Goal: Task Accomplishment & Management: Manage account settings

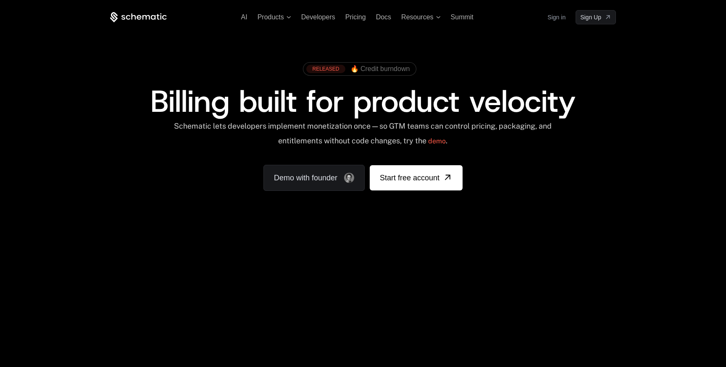
click at [555, 14] on link "Sign in" at bounding box center [557, 17] width 18 height 13
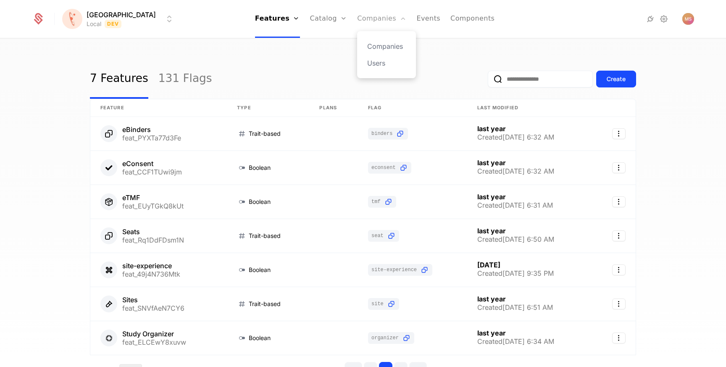
click at [357, 23] on link "Companies" at bounding box center [381, 19] width 49 height 38
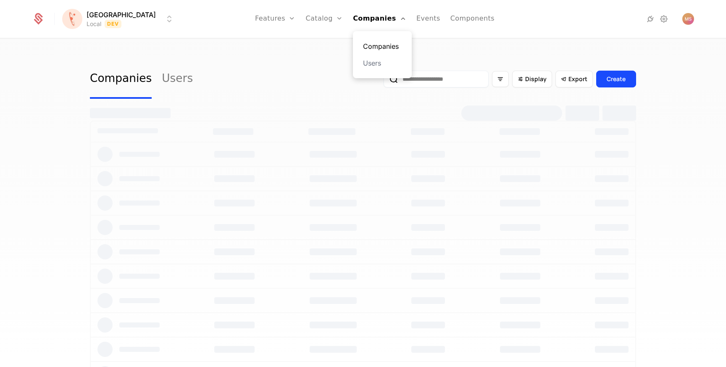
click at [363, 43] on link "Companies" at bounding box center [382, 46] width 39 height 10
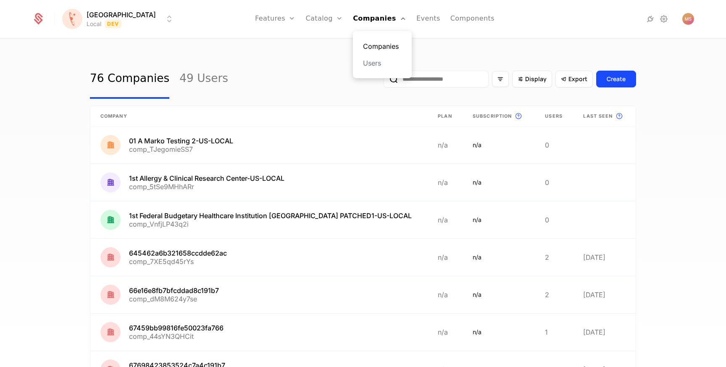
click at [363, 43] on link "Companies" at bounding box center [382, 46] width 39 height 10
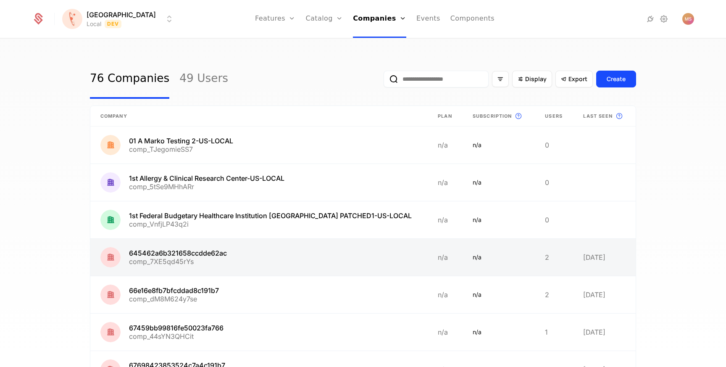
click at [164, 252] on link at bounding box center [259, 257] width 338 height 37
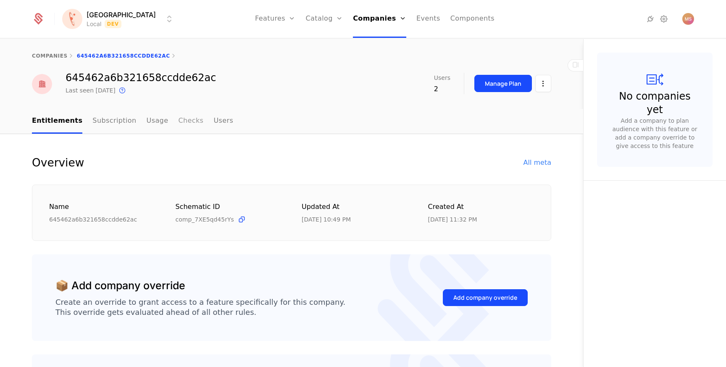
click at [178, 127] on link "Checks" at bounding box center [190, 121] width 25 height 25
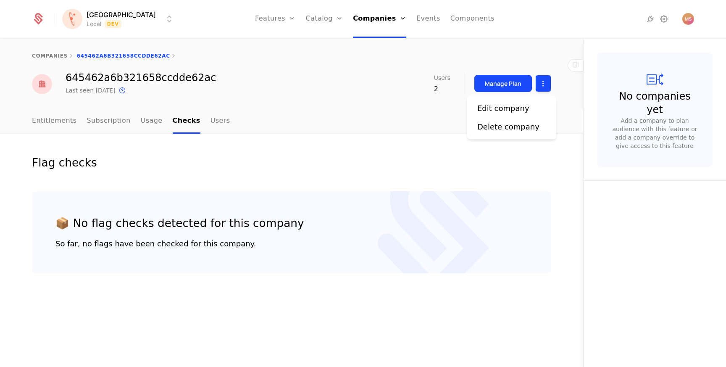
click at [539, 81] on html "[PERSON_NAME] Local Dev Features Features Flags Catalog Plans Add Ons Credits C…" at bounding box center [363, 183] width 726 height 367
click at [518, 107] on div "Edit company" at bounding box center [504, 109] width 52 height 12
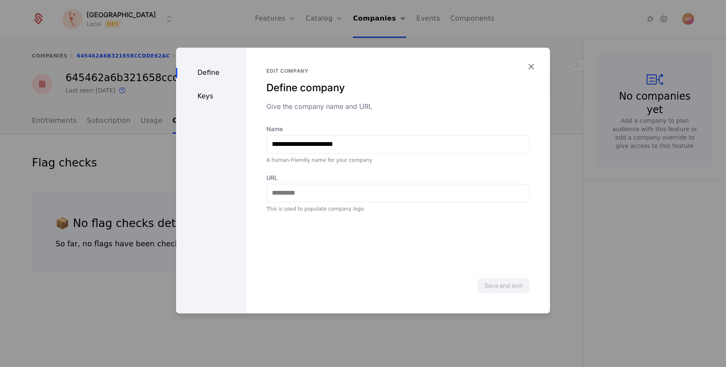
click at [177, 99] on div "Keys" at bounding box center [211, 96] width 70 height 10
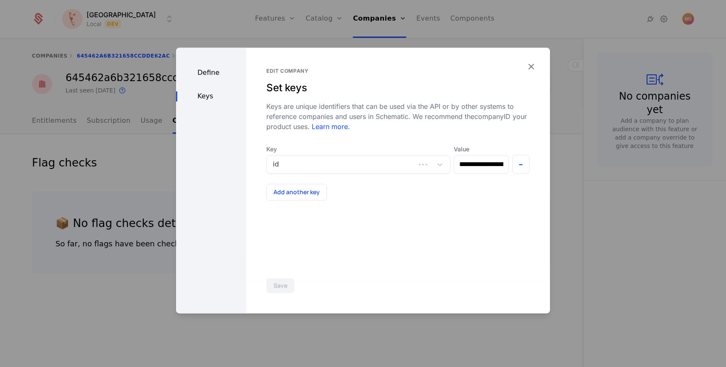
click at [209, 96] on div "Keys" at bounding box center [211, 96] width 70 height 10
click at [288, 193] on button "Add another key" at bounding box center [297, 192] width 61 height 17
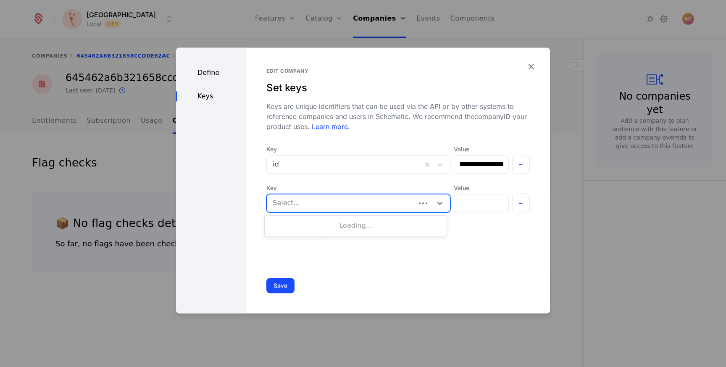
click at [294, 204] on div at bounding box center [341, 203] width 137 height 12
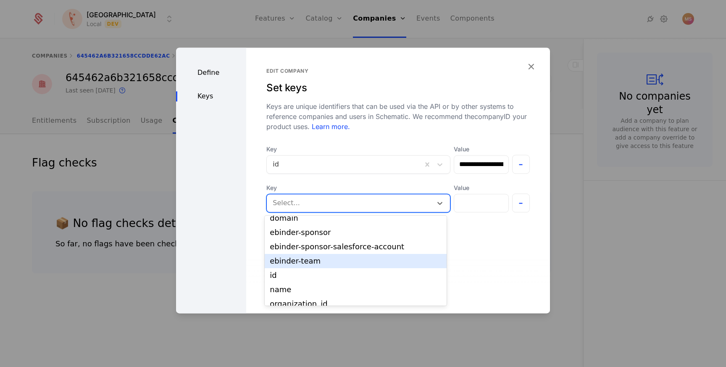
scroll to position [42, 0]
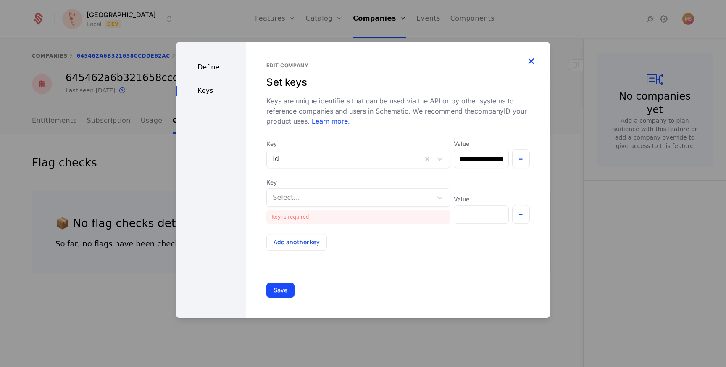
click at [526, 64] on icon "button" at bounding box center [531, 60] width 11 height 11
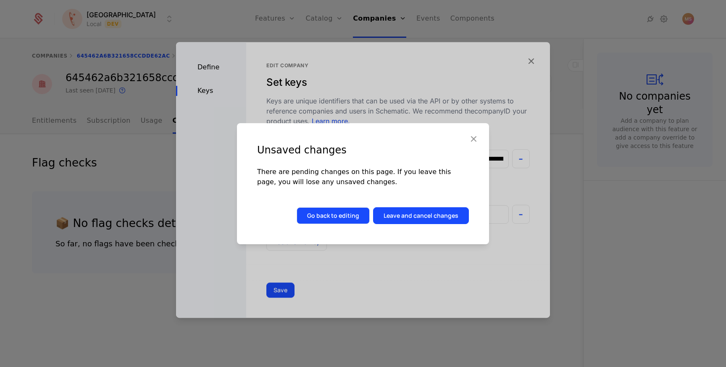
drag, startPoint x: 415, startPoint y: 211, endPoint x: 345, endPoint y: 215, distance: 69.5
click at [345, 215] on div "Go back to editing Leave and cancel changes" at bounding box center [383, 215] width 172 height 17
click at [345, 215] on button "Go back to editing" at bounding box center [333, 215] width 73 height 17
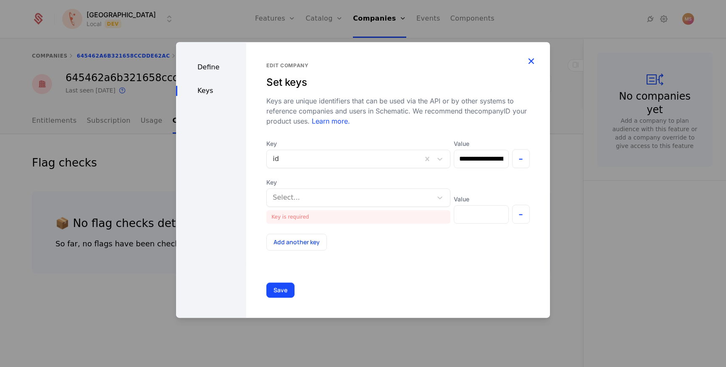
click at [531, 63] on icon "button" at bounding box center [531, 60] width 11 height 11
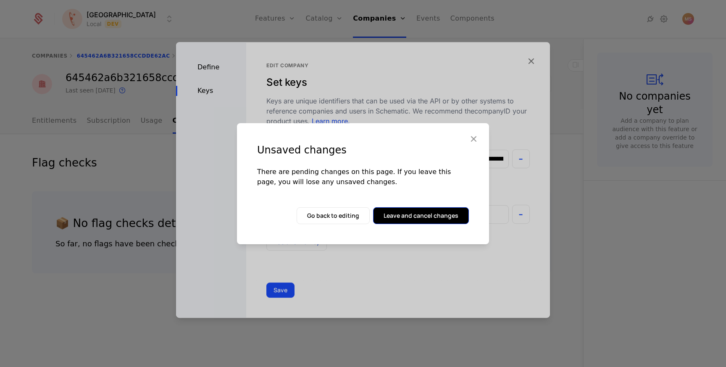
click at [420, 219] on button "Leave and cancel changes" at bounding box center [421, 215] width 96 height 17
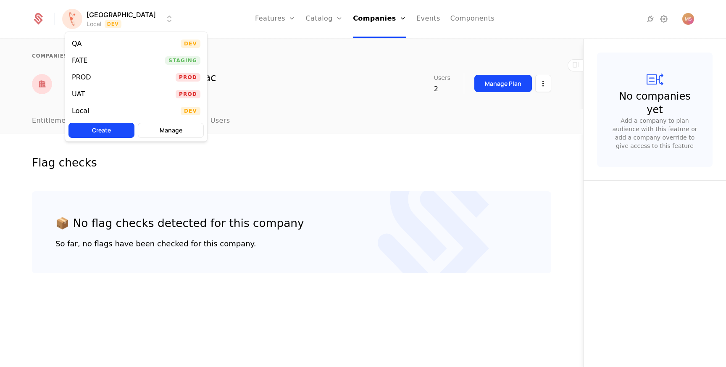
click at [102, 22] on html "[PERSON_NAME] Local Dev Features Features Flags Catalog Plans Add Ons Credits C…" at bounding box center [363, 183] width 726 height 367
click at [144, 95] on div "UAT Prod" at bounding box center [136, 94] width 142 height 17
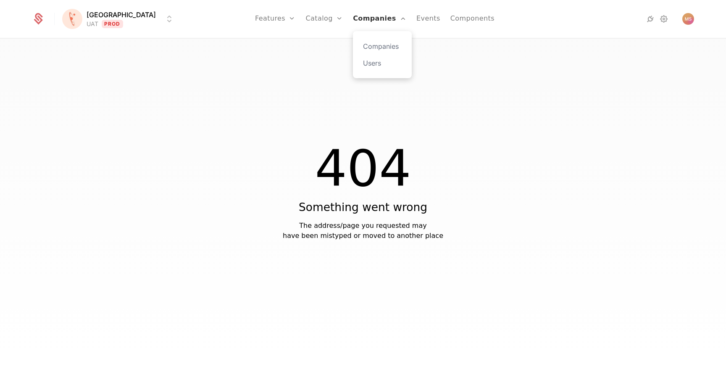
click at [353, 25] on link "Companies" at bounding box center [379, 19] width 53 height 38
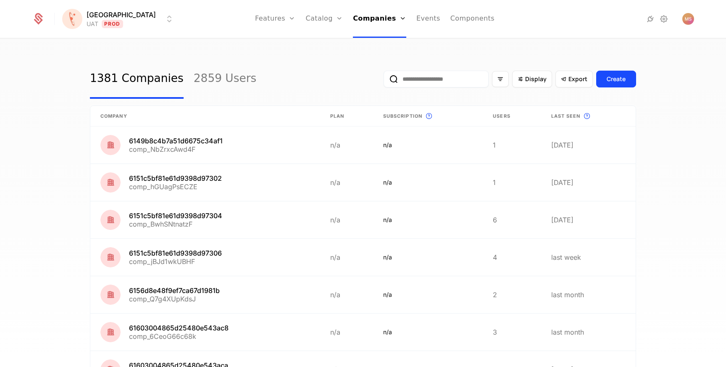
click at [454, 81] on input "email" at bounding box center [436, 79] width 105 height 17
type input "*****"
click at [384, 81] on button "submit" at bounding box center [384, 81] width 0 height 0
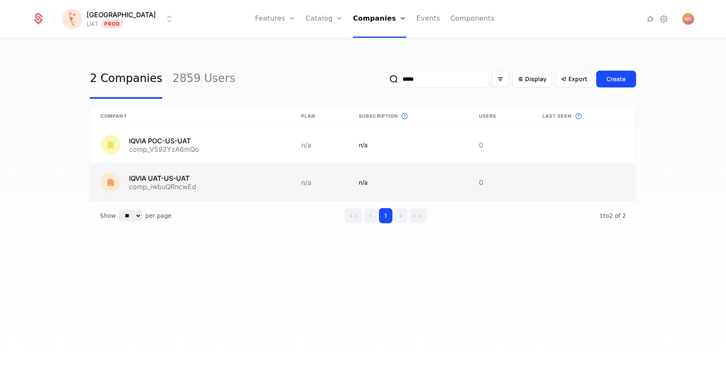
click at [162, 182] on link at bounding box center [190, 182] width 201 height 37
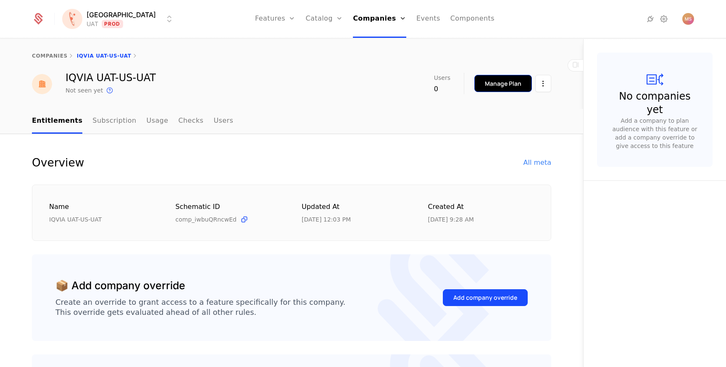
click at [479, 81] on button "Manage Plan" at bounding box center [504, 83] width 58 height 17
click at [542, 83] on html "[PERSON_NAME] Prod Features Features Flags Catalog Plans Add Ons Credits Config…" at bounding box center [363, 183] width 726 height 367
click at [516, 109] on div "Edit company" at bounding box center [504, 109] width 52 height 12
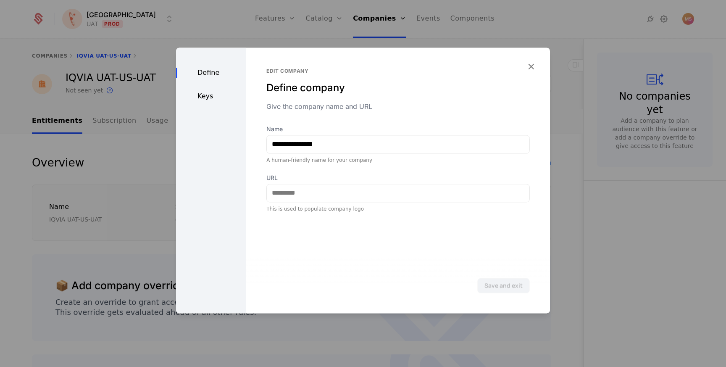
click at [216, 88] on div "Define Keys" at bounding box center [211, 181] width 70 height 266
click at [214, 94] on div "Keys" at bounding box center [211, 96] width 70 height 10
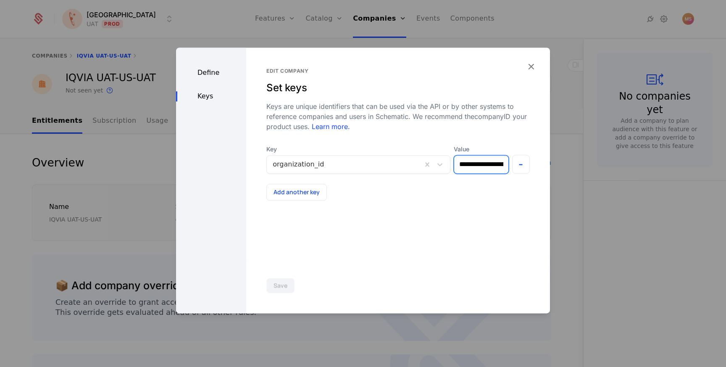
click at [480, 163] on input "**********" at bounding box center [481, 165] width 54 height 18
click at [480, 163] on input "**********" at bounding box center [480, 165] width 58 height 18
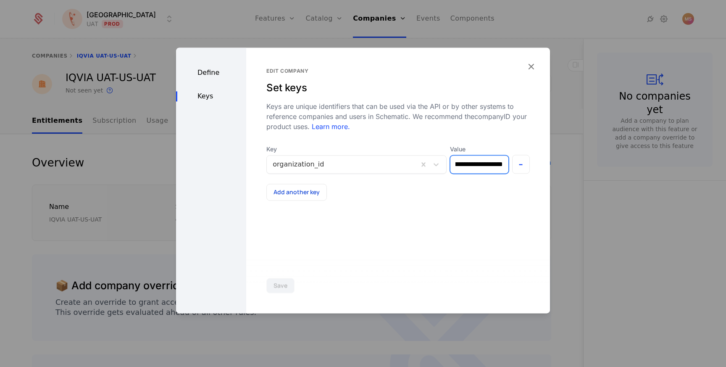
click at [480, 163] on input "**********" at bounding box center [480, 165] width 58 height 18
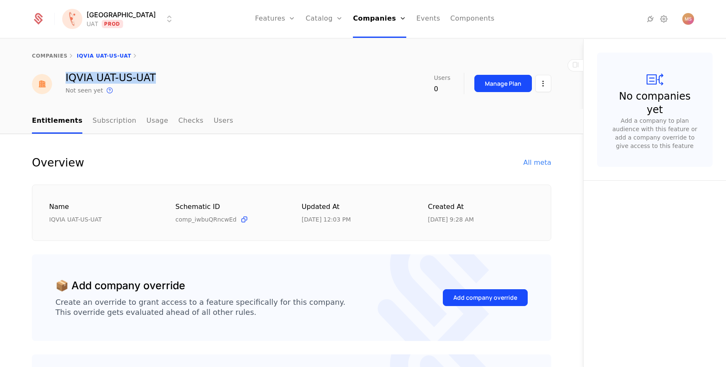
drag, startPoint x: 62, startPoint y: 80, endPoint x: 204, endPoint y: 80, distance: 141.7
click at [204, 80] on div "IQVIA UAT-US-UAT Not seen yet This is the date a track or identify event associ…" at bounding box center [292, 84] width 520 height 23
drag, startPoint x: 204, startPoint y: 80, endPoint x: 63, endPoint y: 79, distance: 140.4
click at [63, 79] on div "IQVIA UAT-US-UAT Not seen yet This is the date a track or identify event associ…" at bounding box center [292, 84] width 520 height 23
